Goal: Task Accomplishment & Management: Use online tool/utility

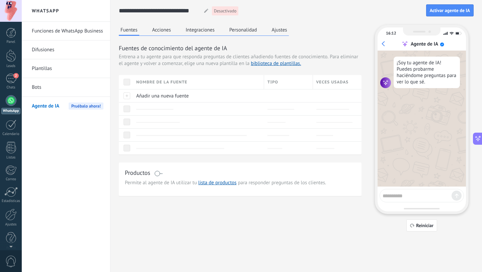
scroll to position [751, 0]
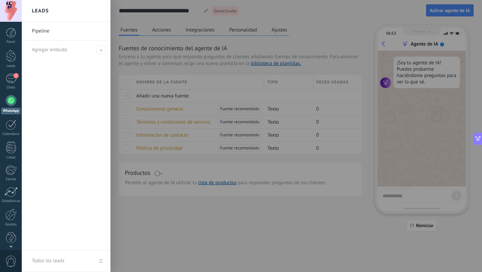
click at [255, 237] on div at bounding box center [263, 136] width 482 height 272
